Goal: Find specific page/section: Find specific page/section

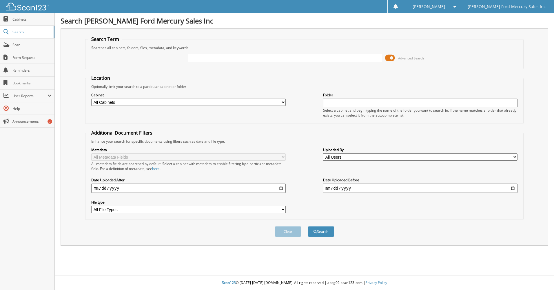
click at [285, 58] on input "text" at bounding box center [285, 58] width 194 height 9
click at [231, 55] on input "text" at bounding box center [285, 58] width 194 height 9
type input "j25741"
click at [308, 226] on button "Search" at bounding box center [321, 231] width 26 height 11
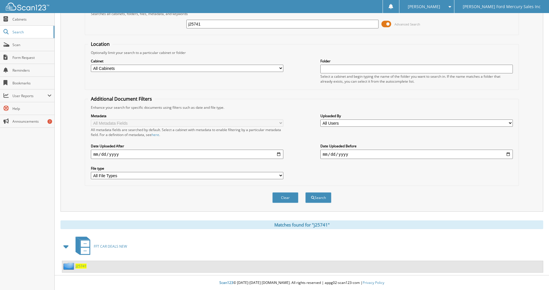
scroll to position [34, 0]
click at [80, 266] on span "J25741" at bounding box center [81, 265] width 11 height 5
